Goal: Find specific page/section: Find specific page/section

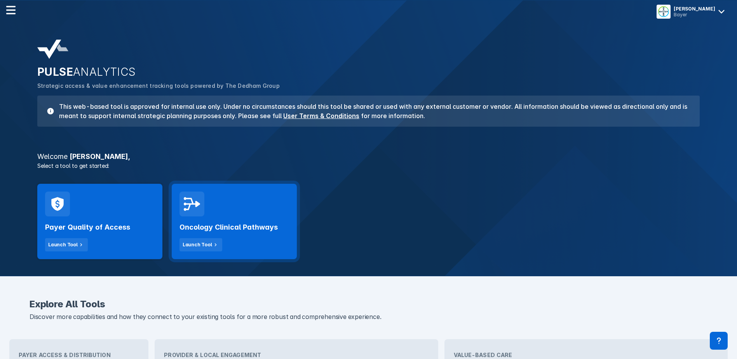
click at [263, 220] on div "Oncology Clinical Pathways Launch Tool" at bounding box center [235, 233] width 110 height 35
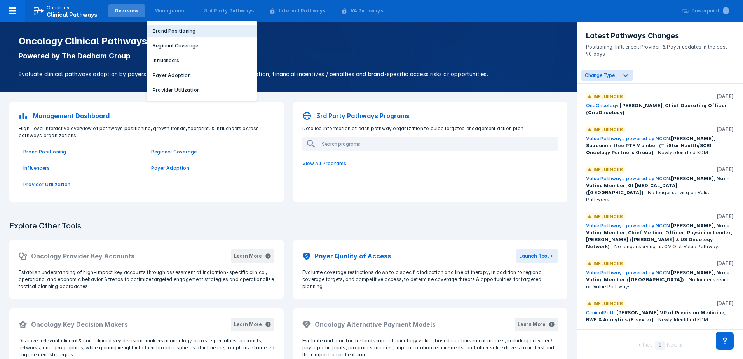
click at [161, 28] on p "Brand Positioning" at bounding box center [174, 31] width 43 height 7
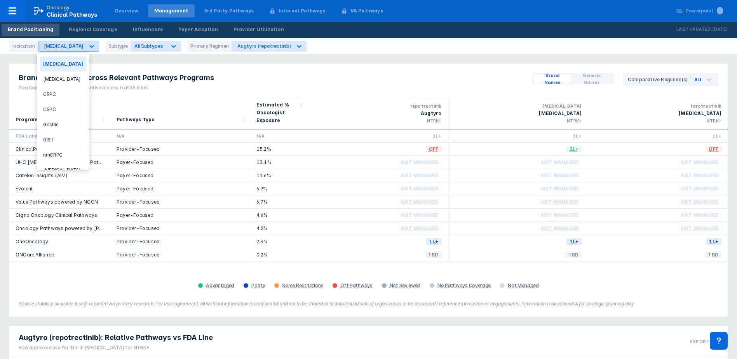
click at [88, 44] on icon at bounding box center [92, 46] width 8 height 8
click at [75, 106] on div "CSPC" at bounding box center [63, 109] width 46 height 15
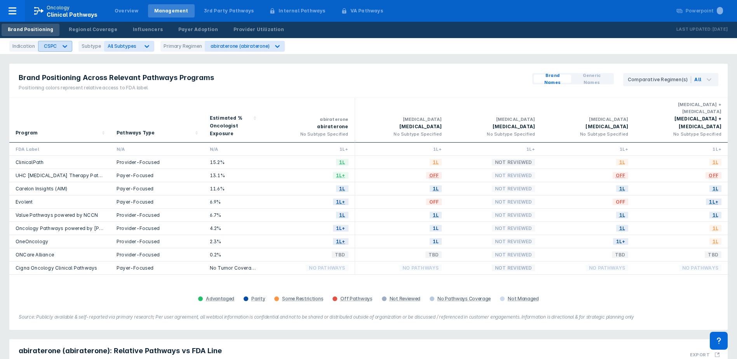
click at [61, 49] on icon at bounding box center [65, 46] width 8 height 8
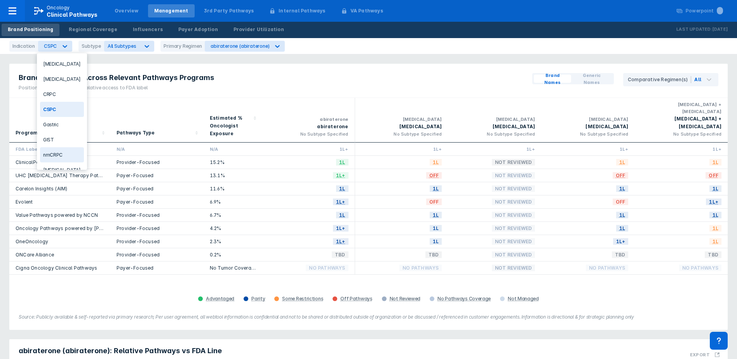
click at [60, 153] on div "nmCRPC" at bounding box center [62, 154] width 44 height 15
